Goal: Task Accomplishment & Management: Use online tool/utility

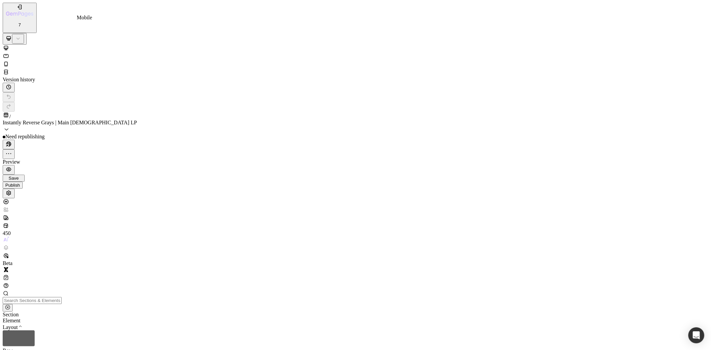
click at [89, 61] on div at bounding box center [356, 65] width 706 height 8
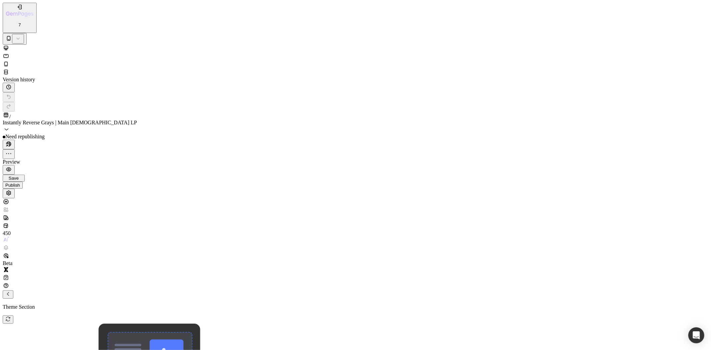
click at [22, 350] on div "Real Customers, Real Results Heading Image Image Image Image 30 Day Money Back …" at bounding box center [74, 268] width 138 height 187
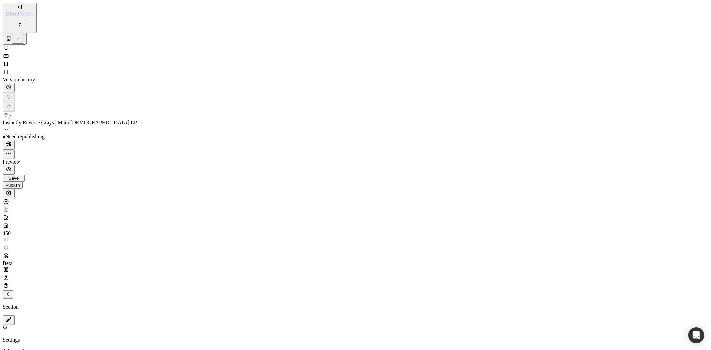
scroll to position [1976, 0]
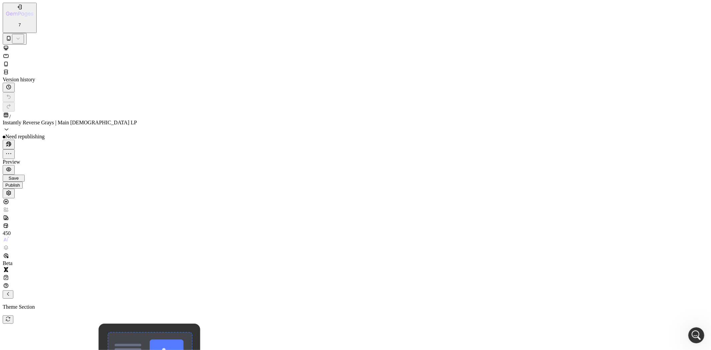
scroll to position [2375, 0]
